Goal: Check status: Check status

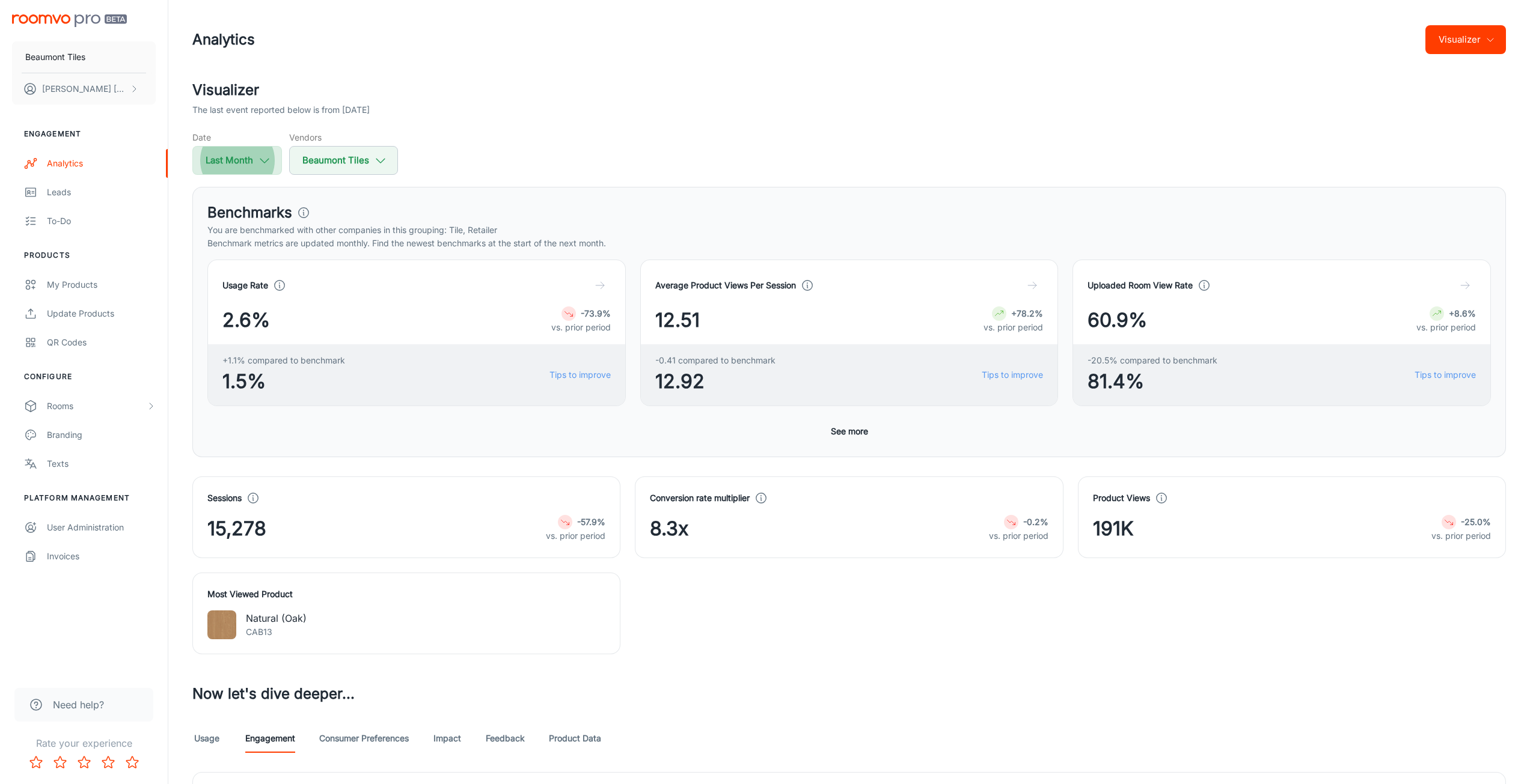
click at [261, 158] on icon "button" at bounding box center [265, 160] width 13 height 13
select select "8"
select select "2025"
select select "8"
select select "2025"
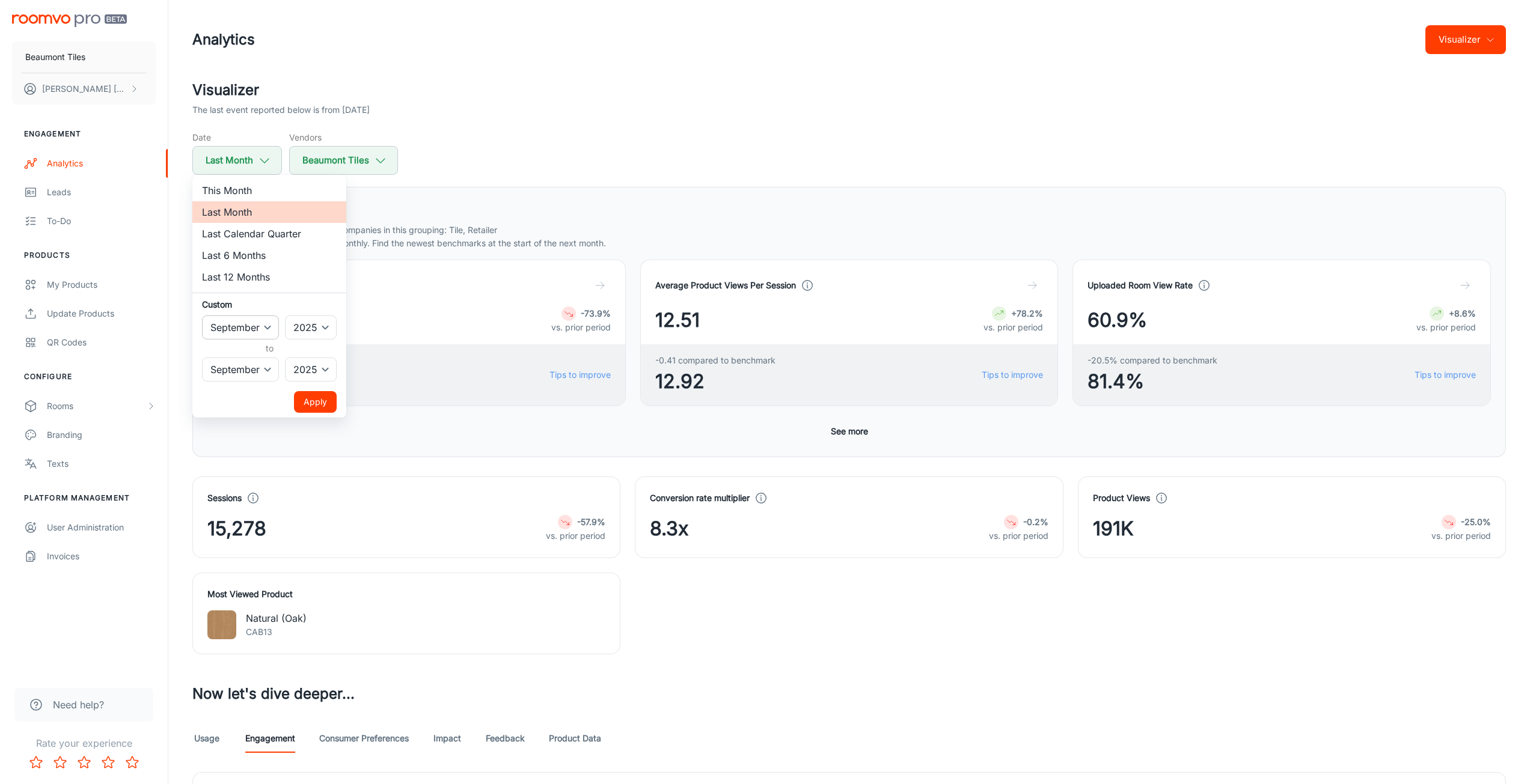
click at [269, 333] on select "January February March April May June July August September October November De…" at bounding box center [240, 328] width 77 height 24
select select "7"
click at [202, 316] on select "January February March April May June July August September October November De…" at bounding box center [240, 328] width 77 height 24
click at [266, 373] on select "January February March April May June July August September October November De…" at bounding box center [240, 370] width 77 height 24
select select "7"
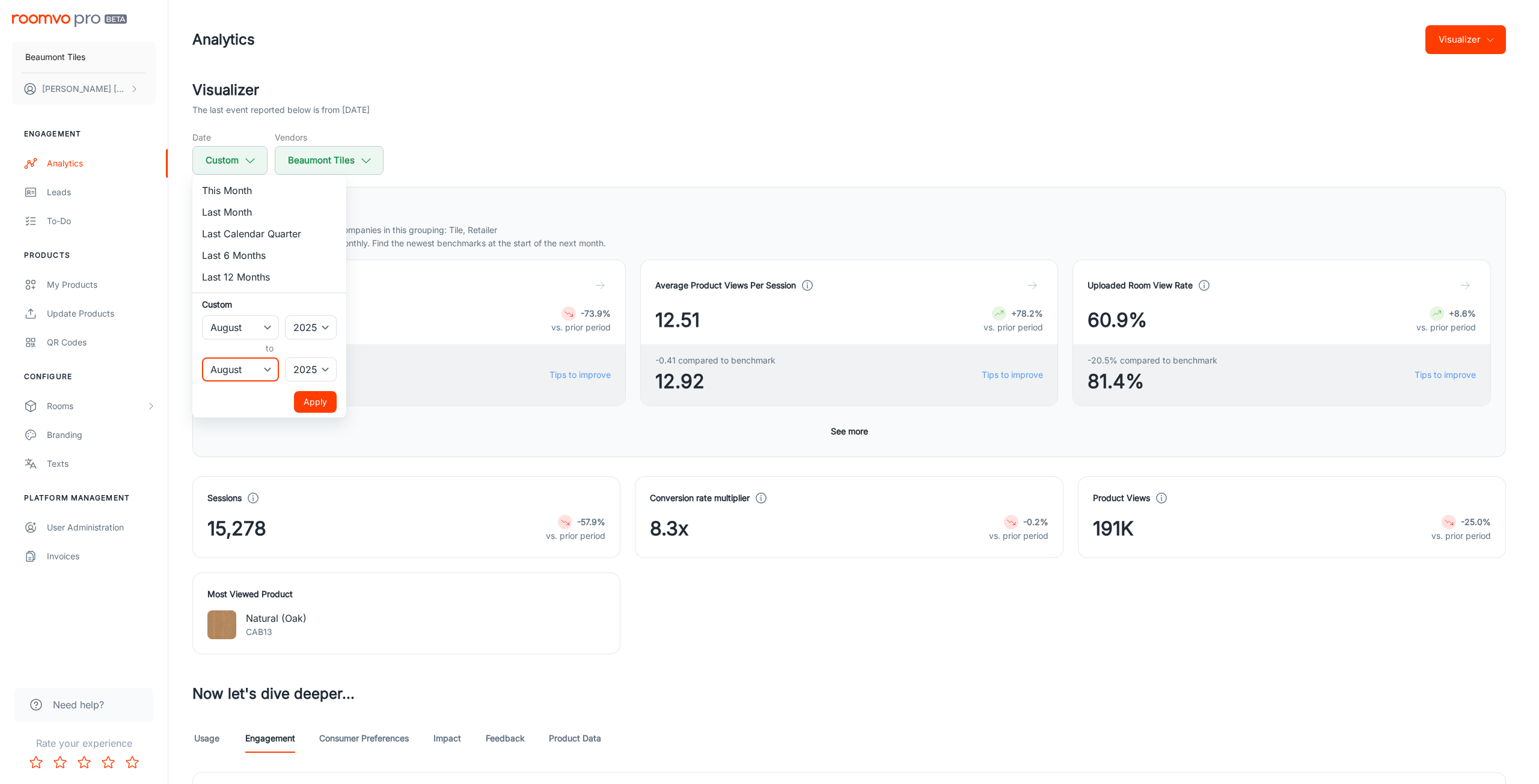
click at [202, 358] on select "January February March April May June July August September October November De…" at bounding box center [240, 370] width 77 height 24
click at [316, 400] on button "Apply" at bounding box center [315, 401] width 43 height 22
